Goal: Information Seeking & Learning: Learn about a topic

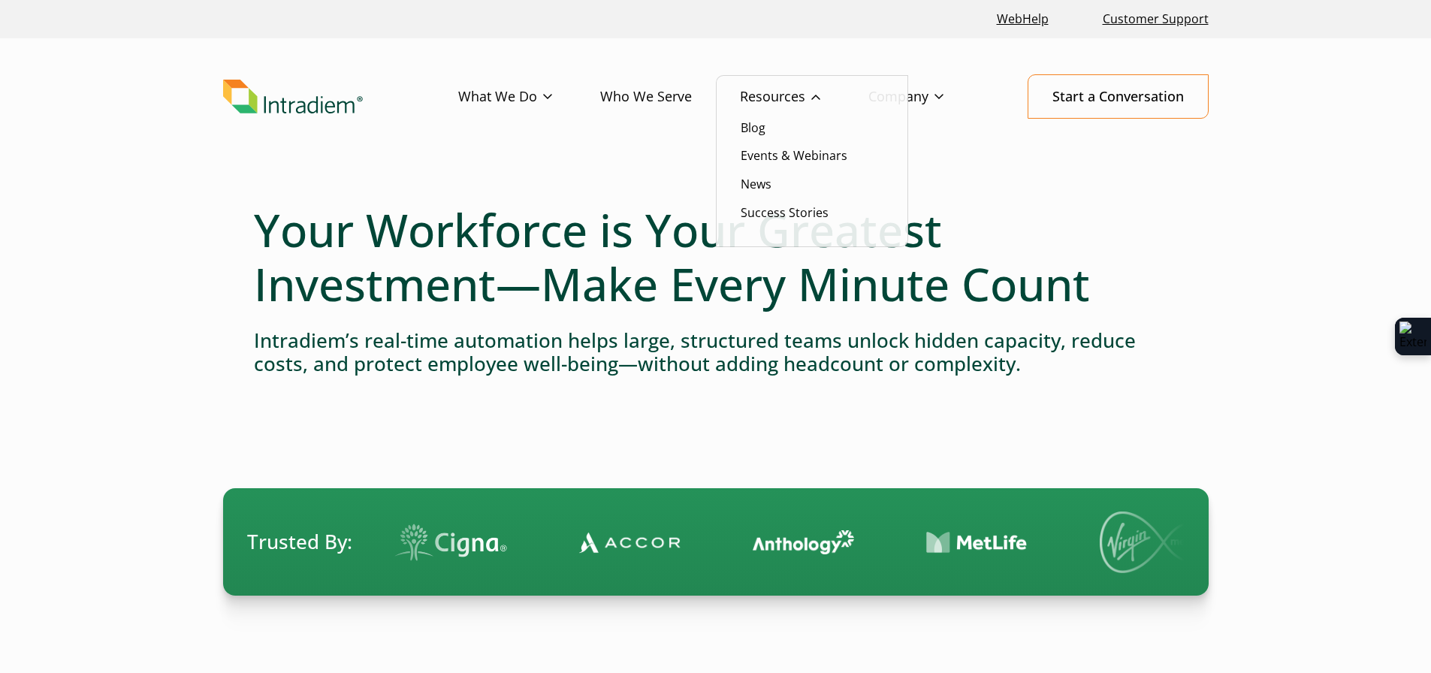
click at [769, 122] on li "Blog" at bounding box center [812, 128] width 143 height 20
click at [760, 128] on link "Blog" at bounding box center [753, 127] width 25 height 17
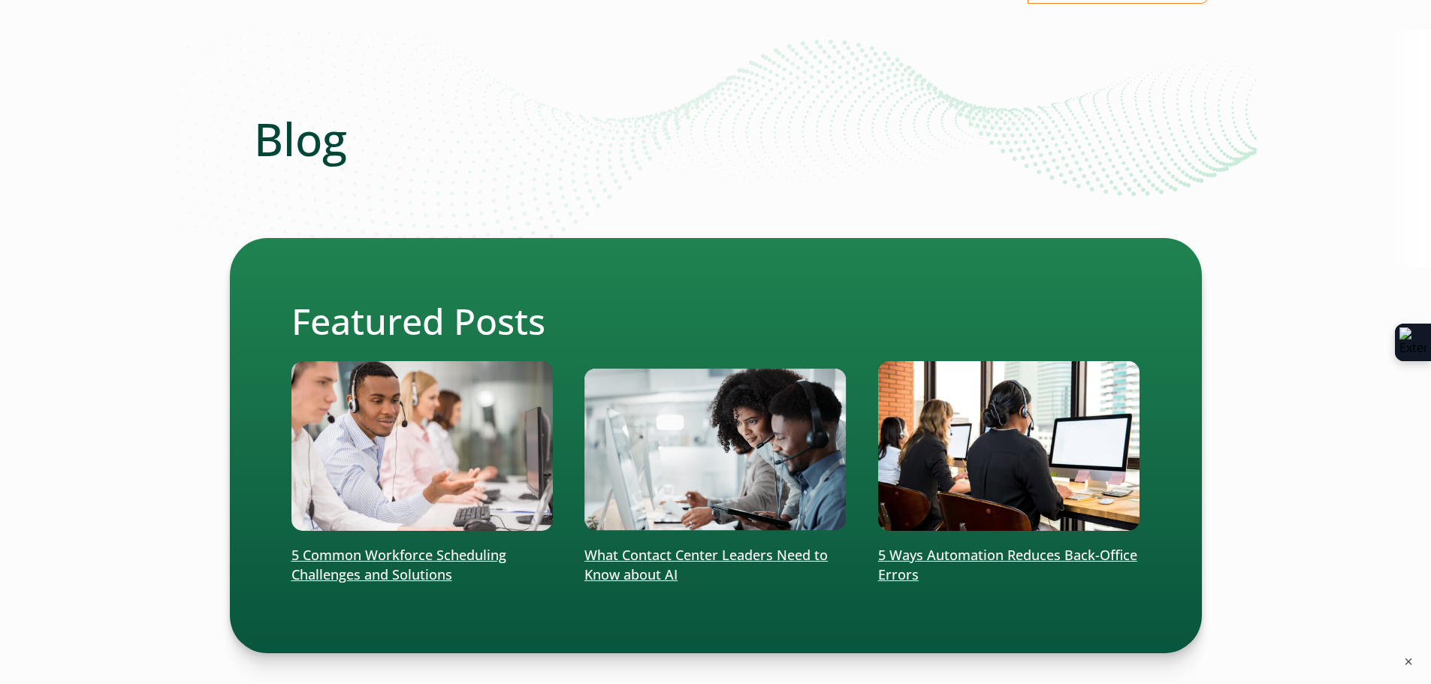
scroll to position [300, 0]
